Goal: Task Accomplishment & Management: Use online tool/utility

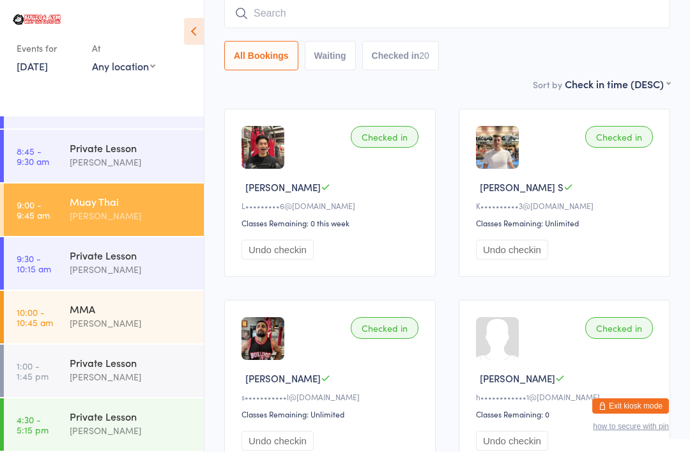
scroll to position [255, 0]
click at [112, 307] on div "MMA" at bounding box center [131, 309] width 123 height 14
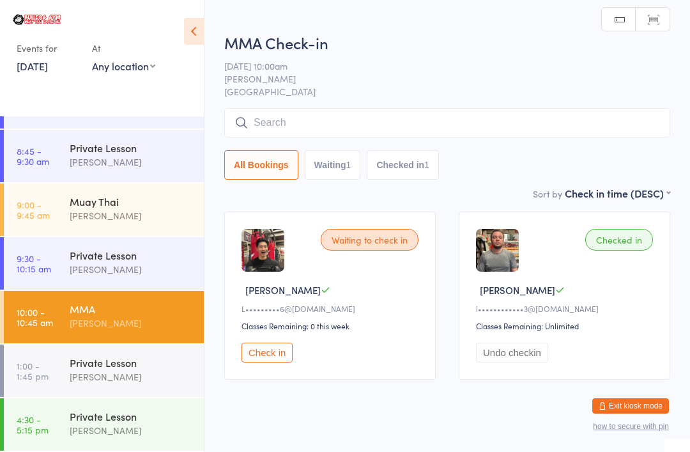
click at [311, 116] on input "search" at bounding box center [447, 122] width 446 height 29
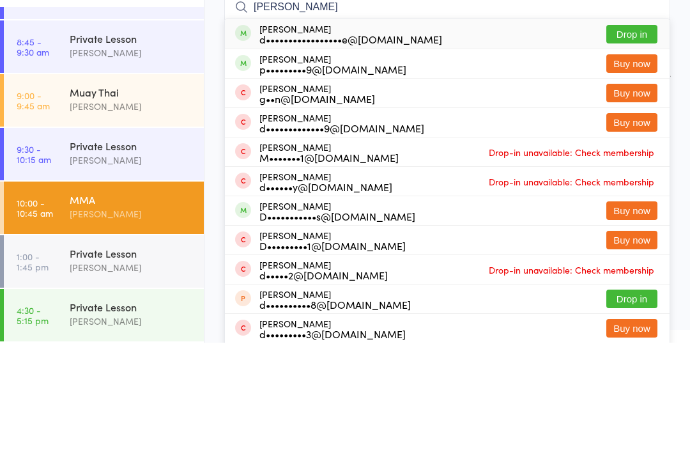
type input "[PERSON_NAME]"
click at [630, 134] on button "Drop in" at bounding box center [632, 143] width 51 height 19
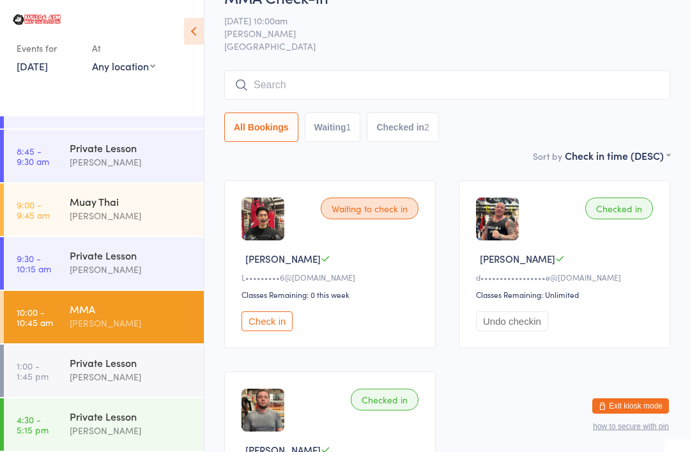
click at [337, 84] on input "search" at bounding box center [447, 84] width 446 height 29
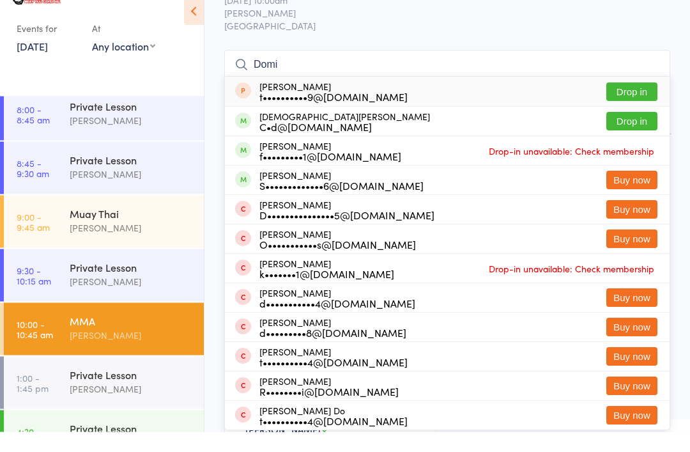
scroll to position [214, 0]
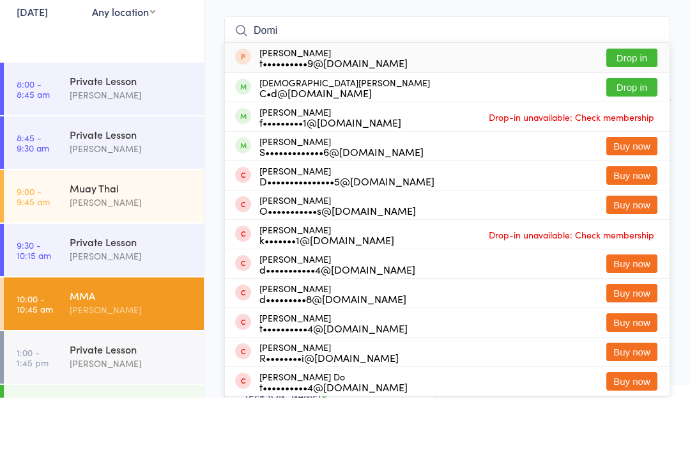
type input "Domi"
click at [635, 132] on button "Drop in" at bounding box center [632, 141] width 51 height 19
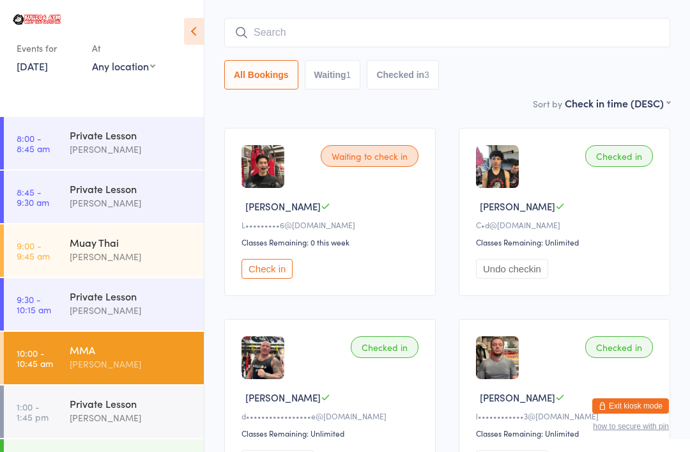
scroll to position [79, 0]
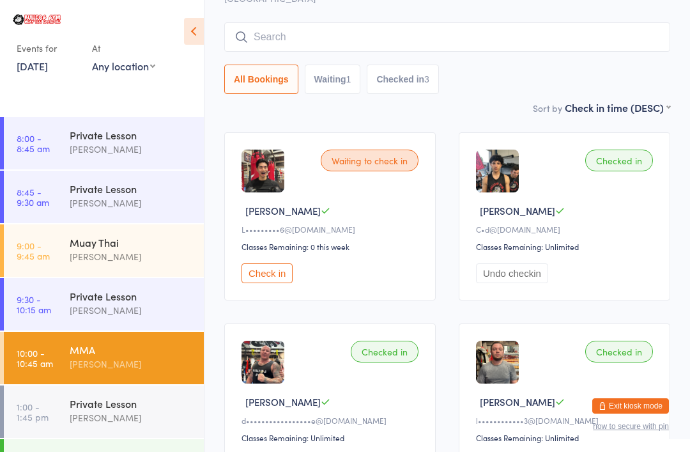
click at [320, 36] on input "search" at bounding box center [447, 36] width 446 height 29
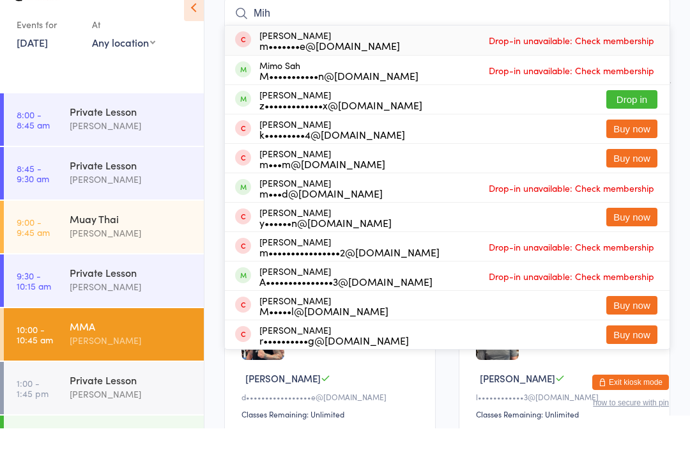
type input "Mih"
click at [621, 114] on button "Drop in" at bounding box center [632, 123] width 51 height 19
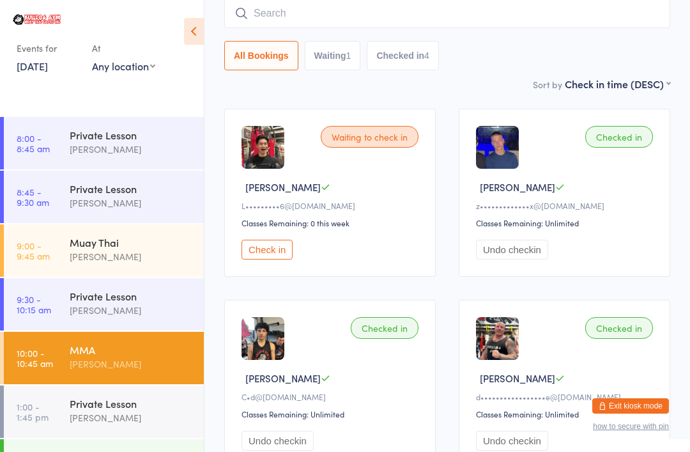
scroll to position [20, 0]
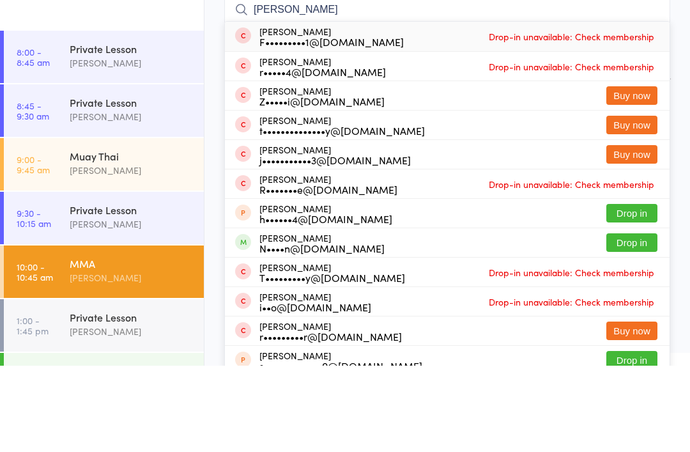
type input "[PERSON_NAME]"
click at [641, 173] on button "Buy now" at bounding box center [632, 182] width 51 height 19
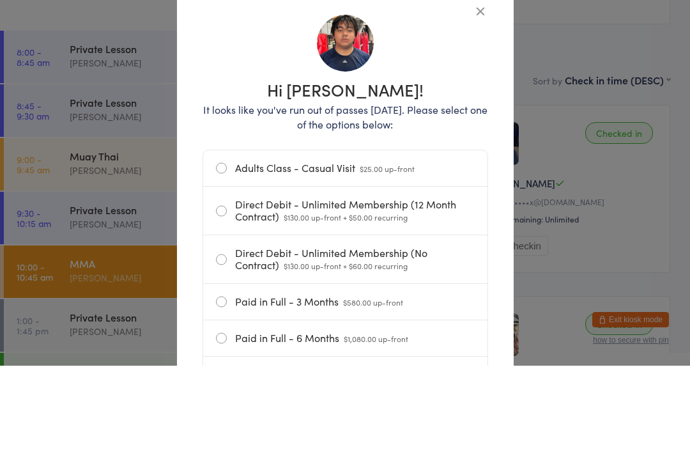
scroll to position [107, 0]
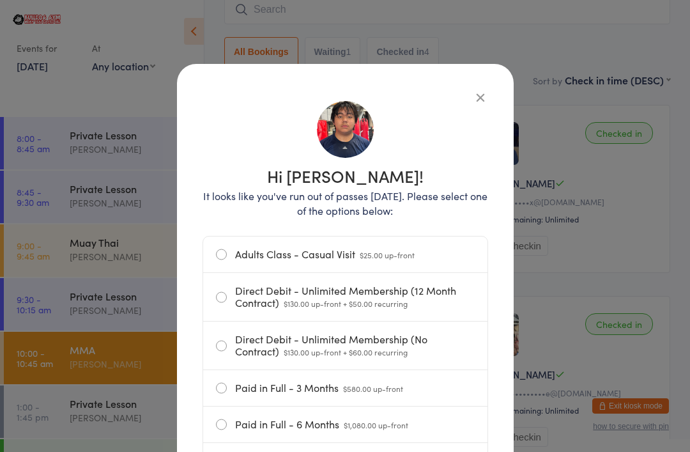
click at [486, 81] on div "Hi [PERSON_NAME]! It looks like you've run out of passes [DATE]. Please select …" at bounding box center [345, 364] width 337 height 601
click at [483, 91] on icon "button" at bounding box center [481, 97] width 14 height 14
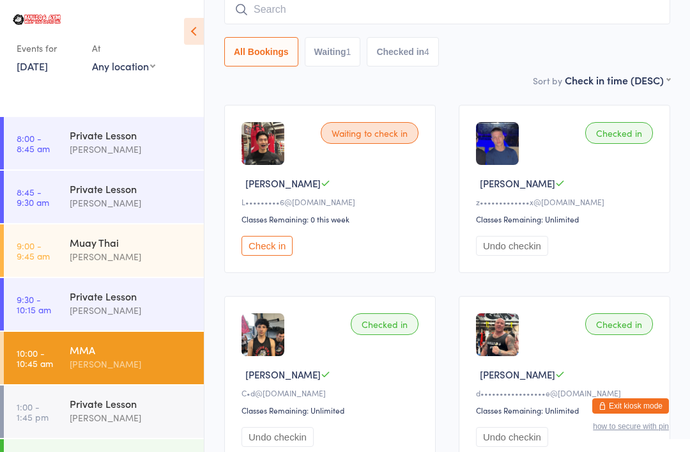
click at [266, 250] on button "Check in" at bounding box center [267, 246] width 51 height 20
